Goal: Task Accomplishment & Management: Use online tool/utility

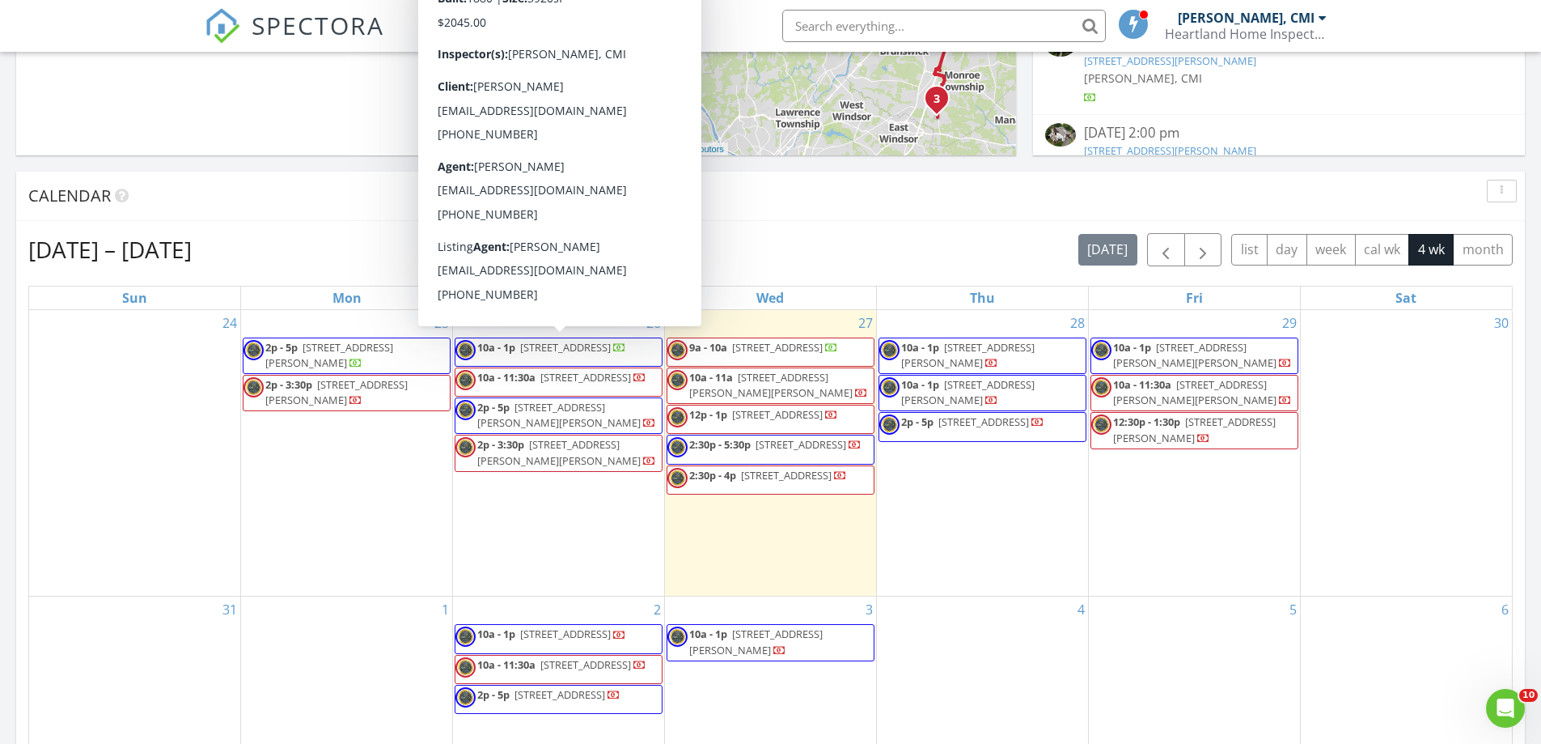
click at [586, 345] on span "520 3rd St, Belvidere 07823" at bounding box center [565, 347] width 91 height 15
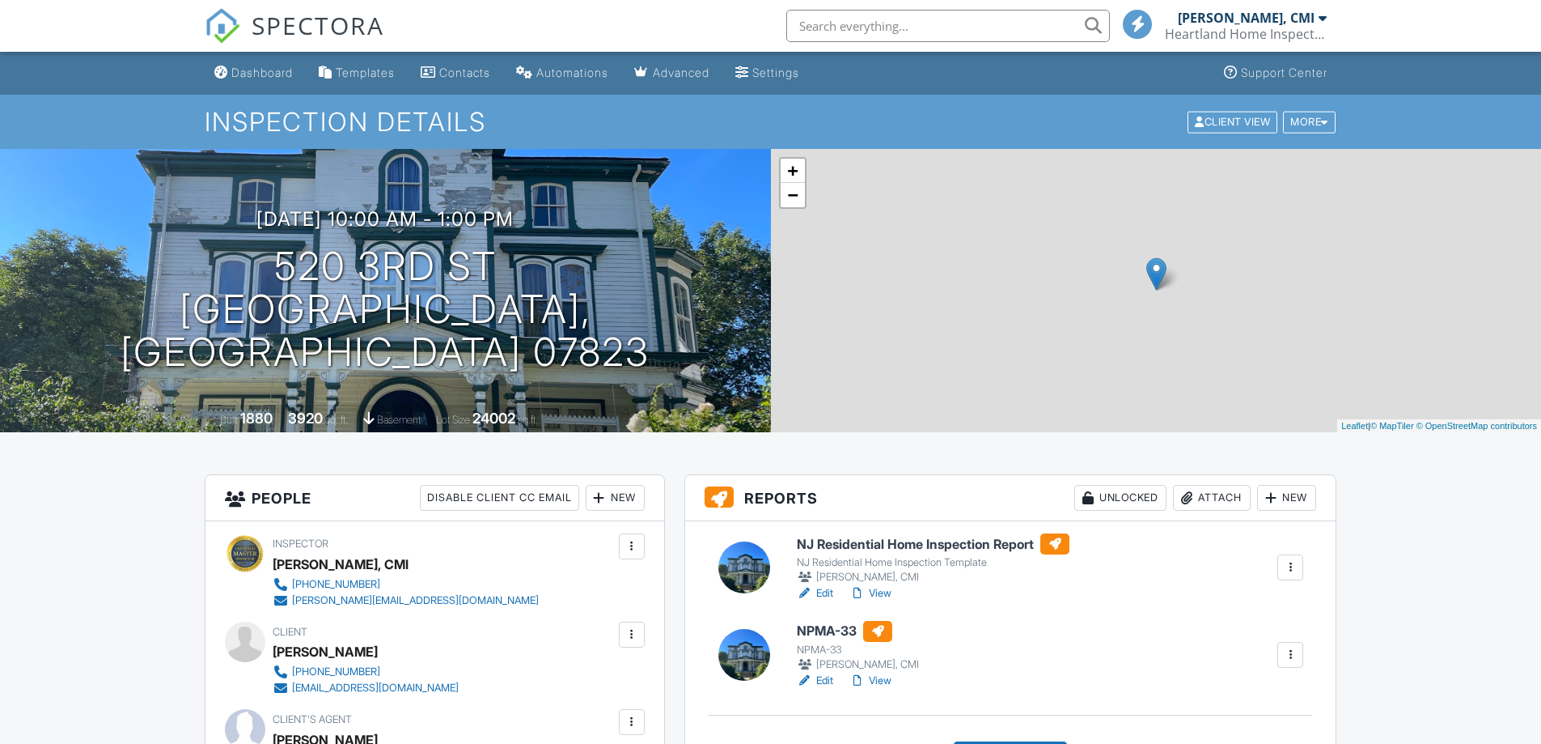
click at [814, 624] on h6 "NPMA-33" at bounding box center [858, 631] width 122 height 21
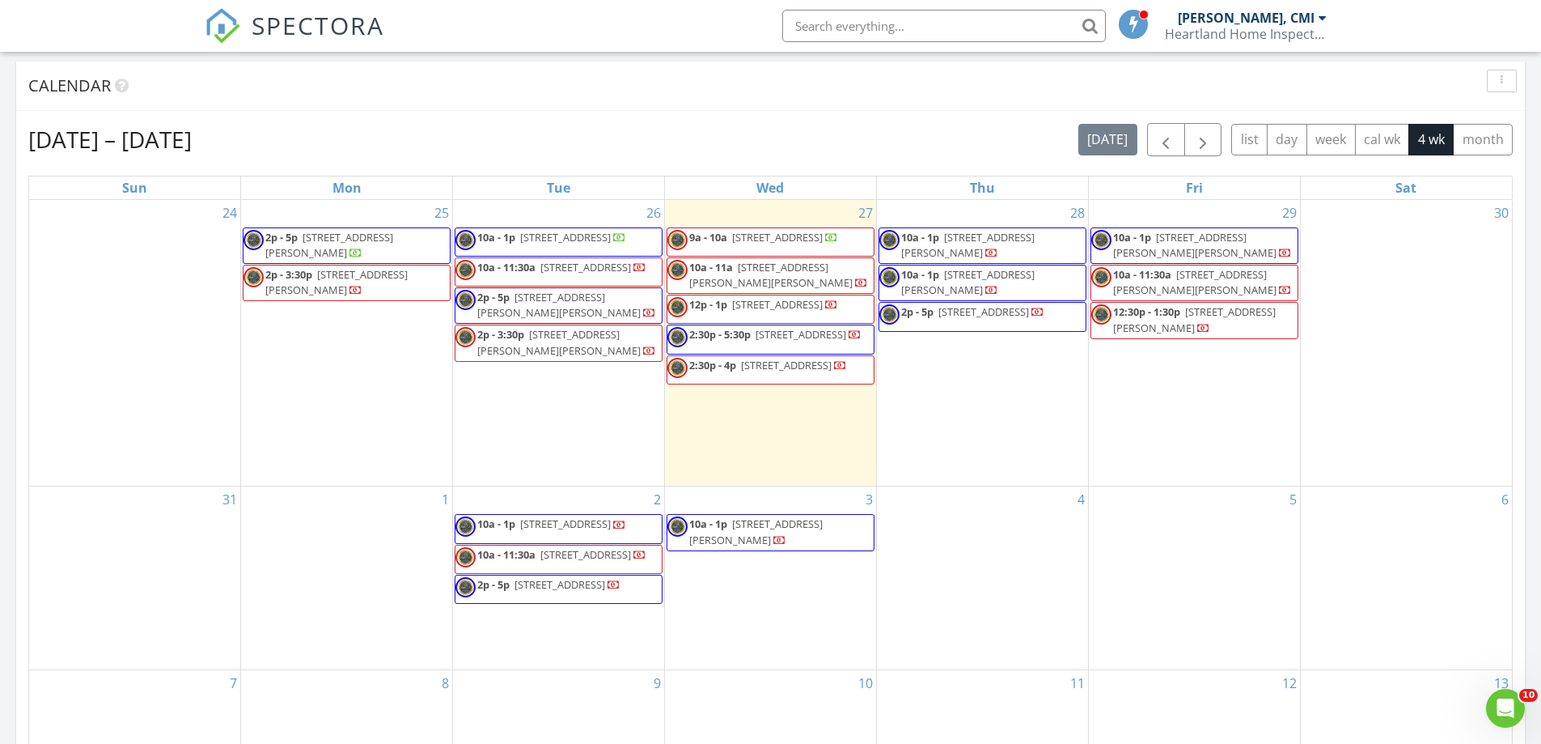
click at [540, 315] on span "15 Hill Rd, Stanhope 07874" at bounding box center [558, 305] width 163 height 30
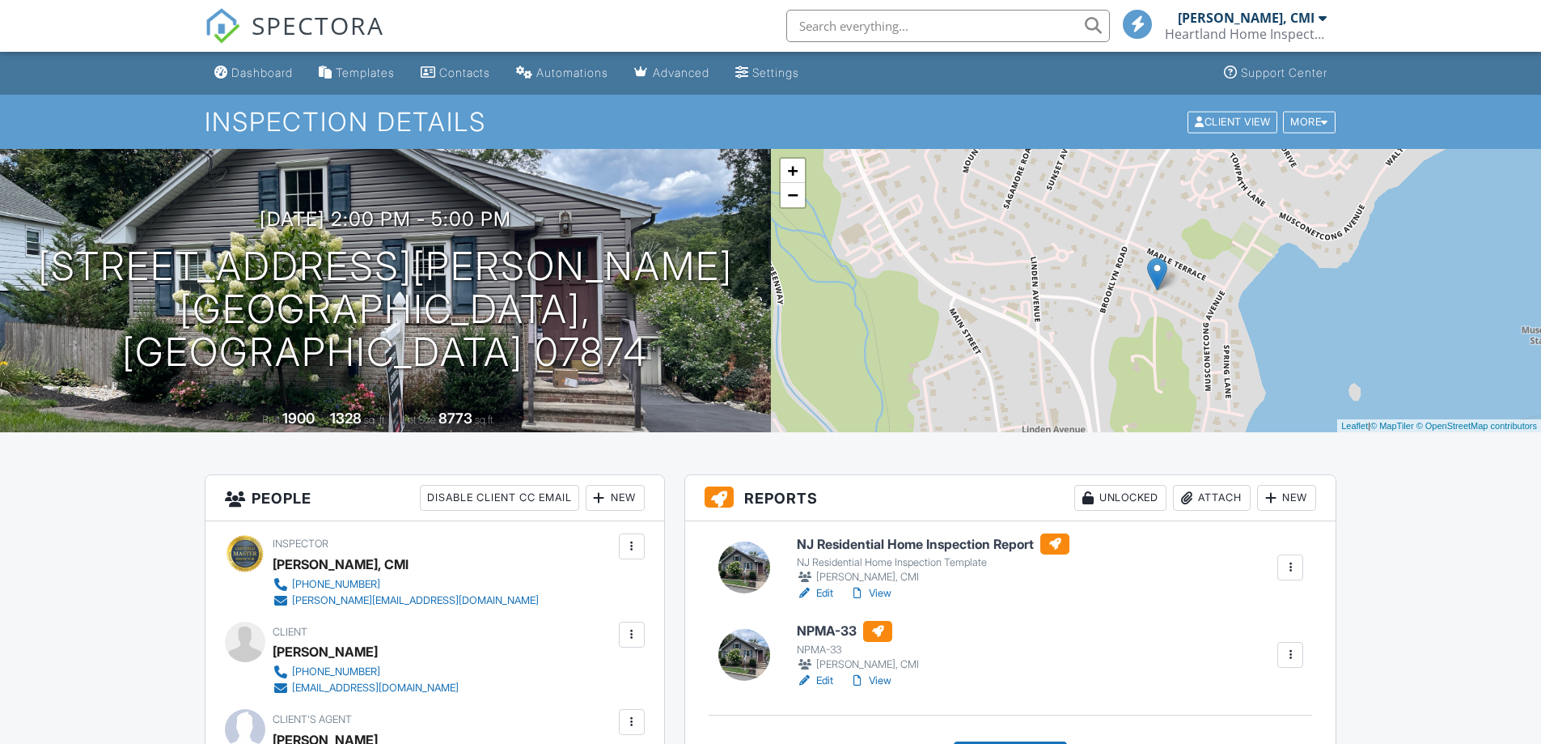
click at [892, 541] on h6 "NJ Residential Home Inspection Report" at bounding box center [933, 543] width 273 height 21
